Goal: Task Accomplishment & Management: Use online tool/utility

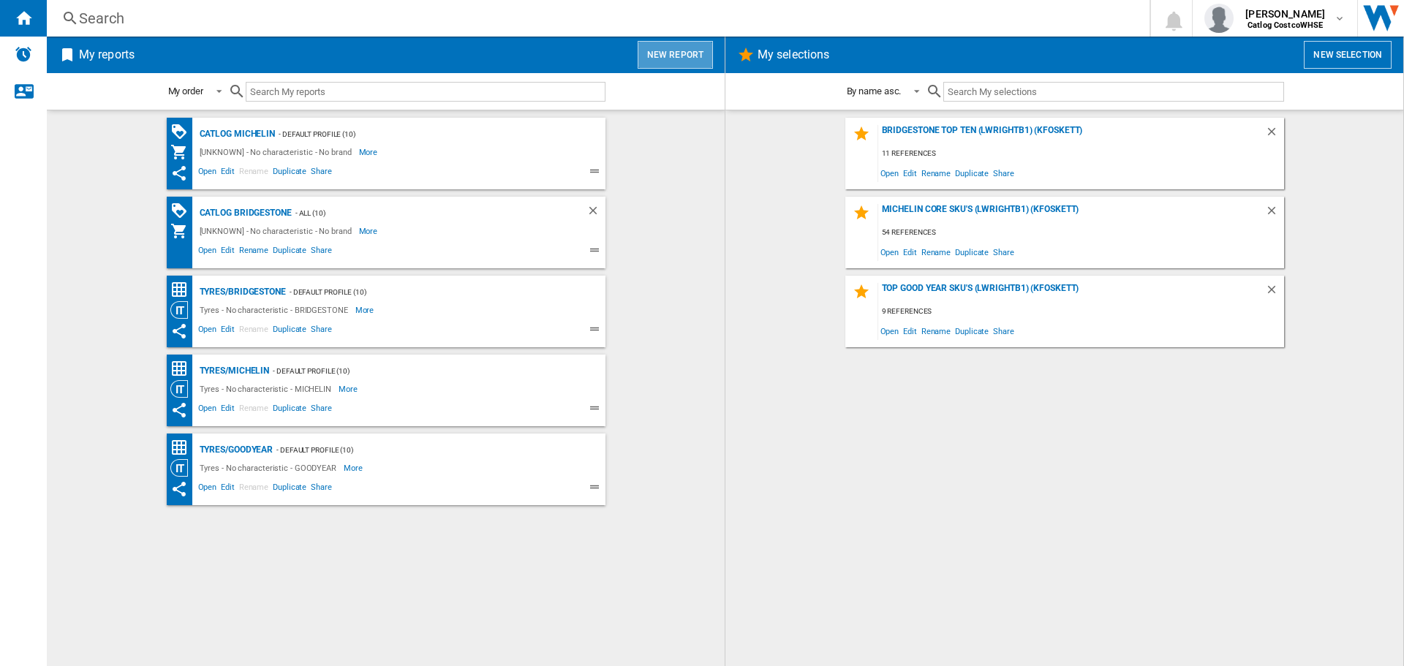
click at [687, 41] on button "New report" at bounding box center [675, 55] width 75 height 28
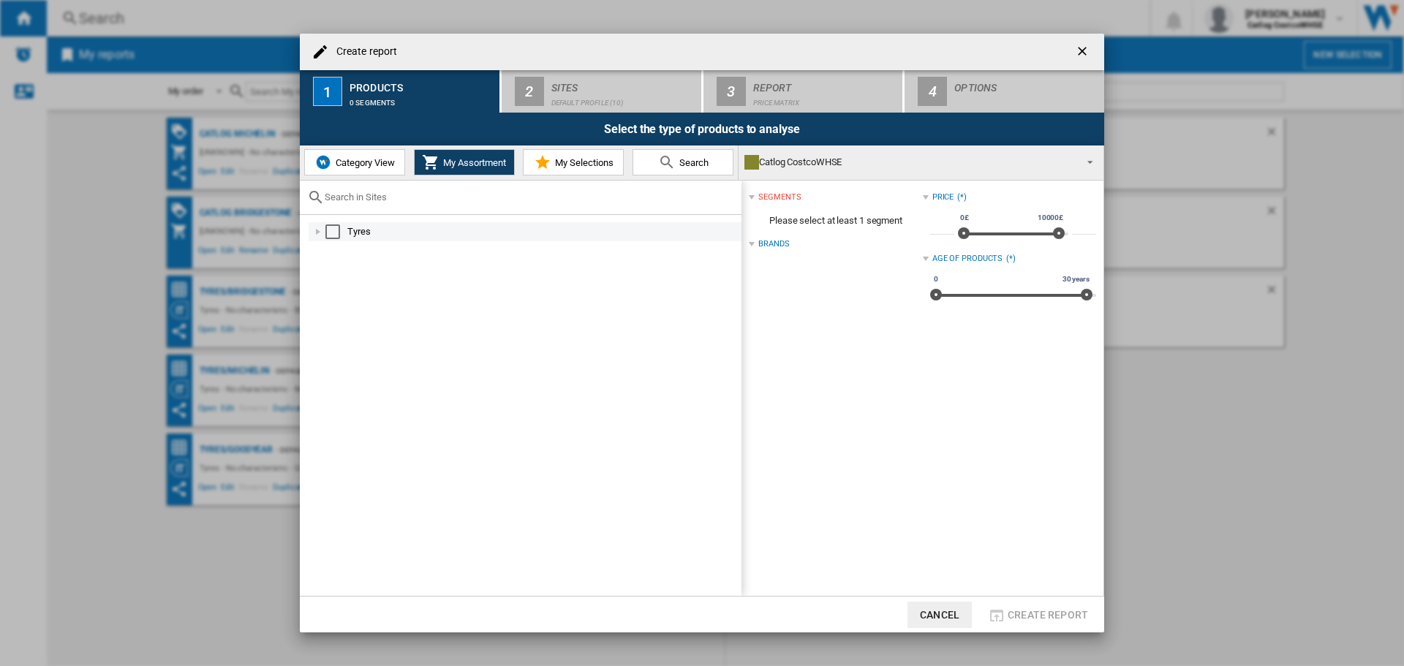
click at [361, 227] on div "Tyres" at bounding box center [543, 232] width 392 height 15
click at [378, 276] on div "Goodyear" at bounding box center [551, 270] width 376 height 15
click at [350, 263] on div "Select" at bounding box center [349, 270] width 15 height 15
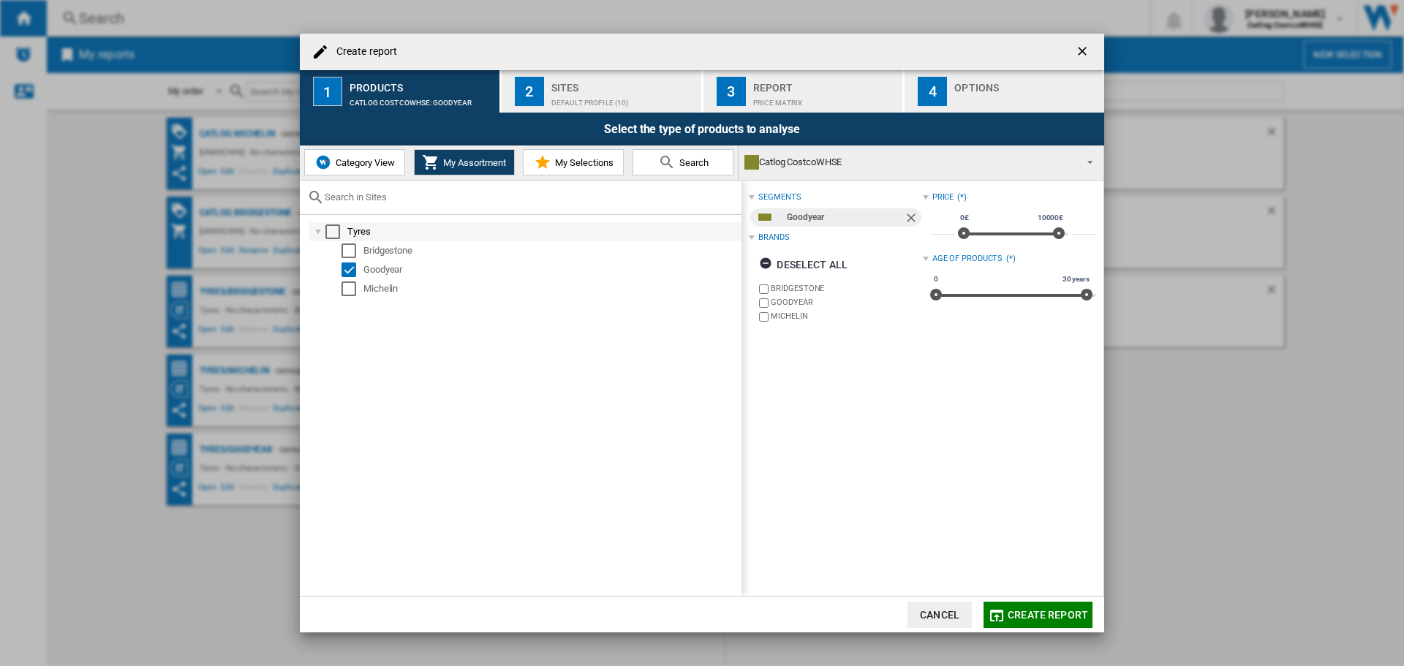
click at [331, 235] on div "Select" at bounding box center [332, 232] width 15 height 15
click at [775, 265] on ng-md-icon "button" at bounding box center [768, 266] width 18 height 18
click at [792, 318] on label "GOODYEAR" at bounding box center [846, 316] width 151 height 11
click at [1087, 622] on button "Create report" at bounding box center [1038, 615] width 109 height 26
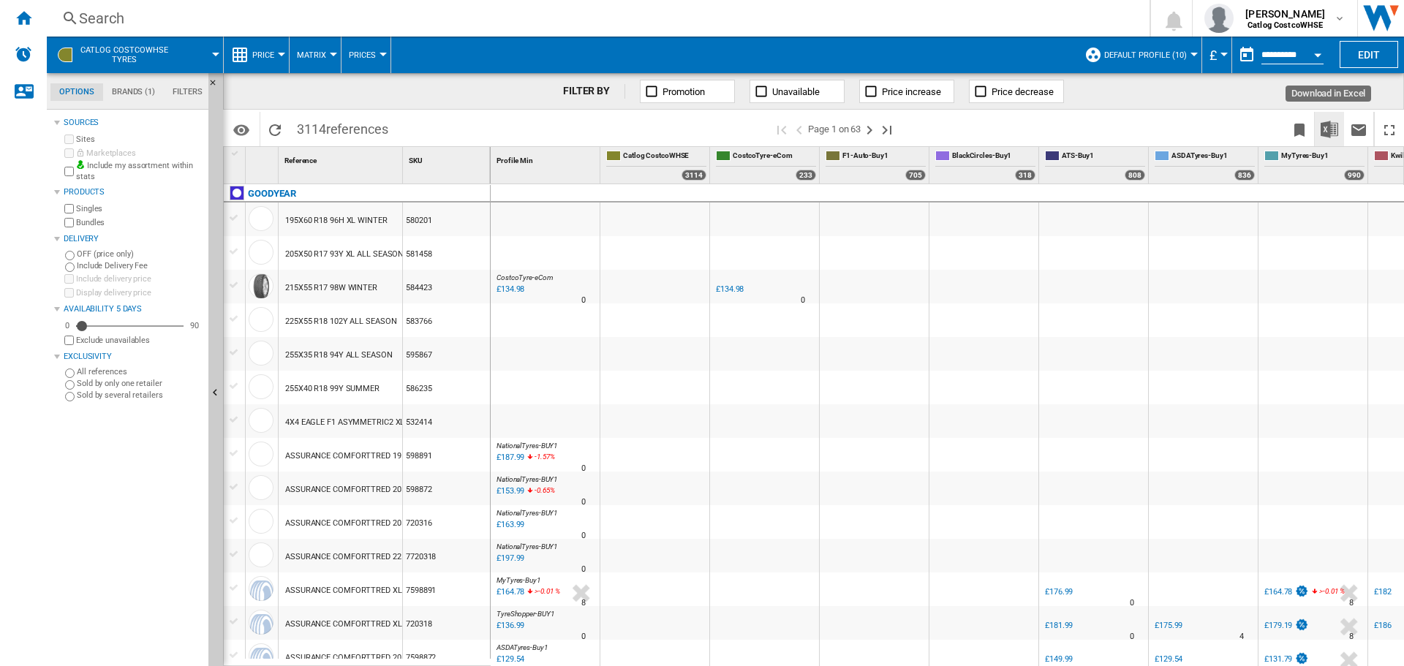
click at [1327, 128] on img "Download in Excel" at bounding box center [1330, 130] width 18 height 18
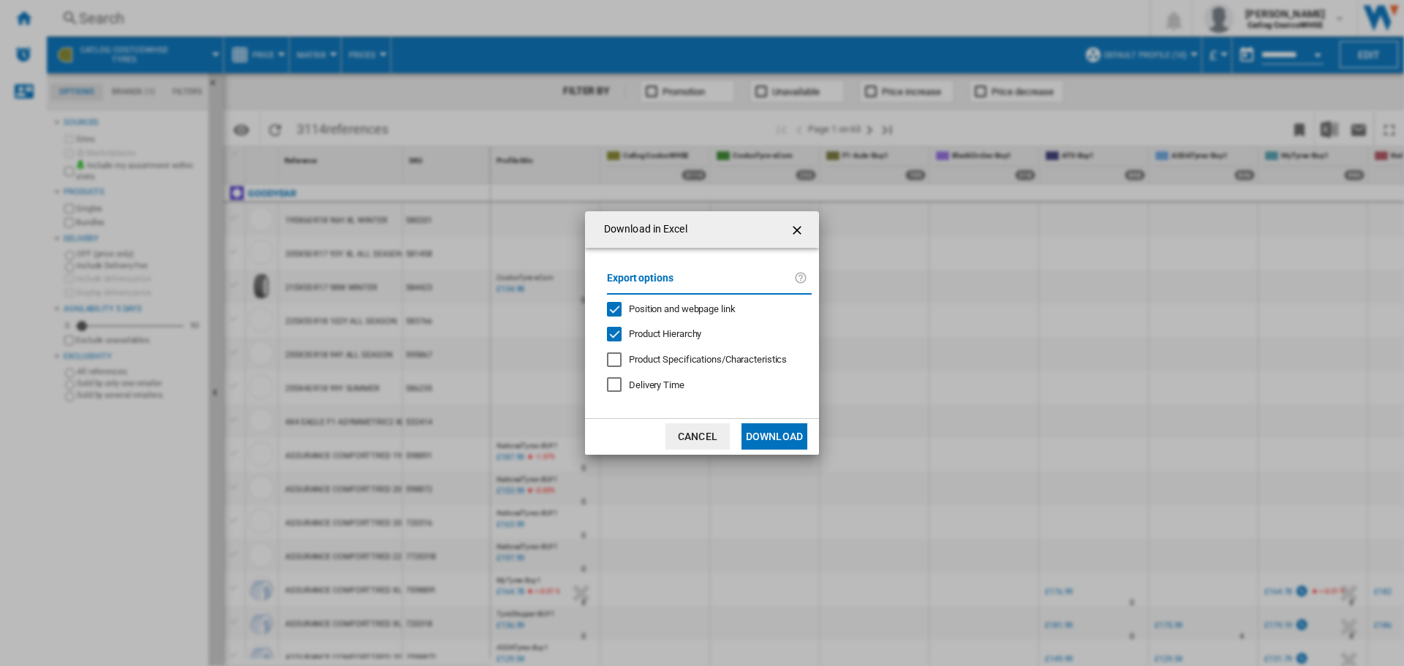
click at [758, 445] on button "Download" at bounding box center [775, 436] width 66 height 26
